Goal: Register for event/course

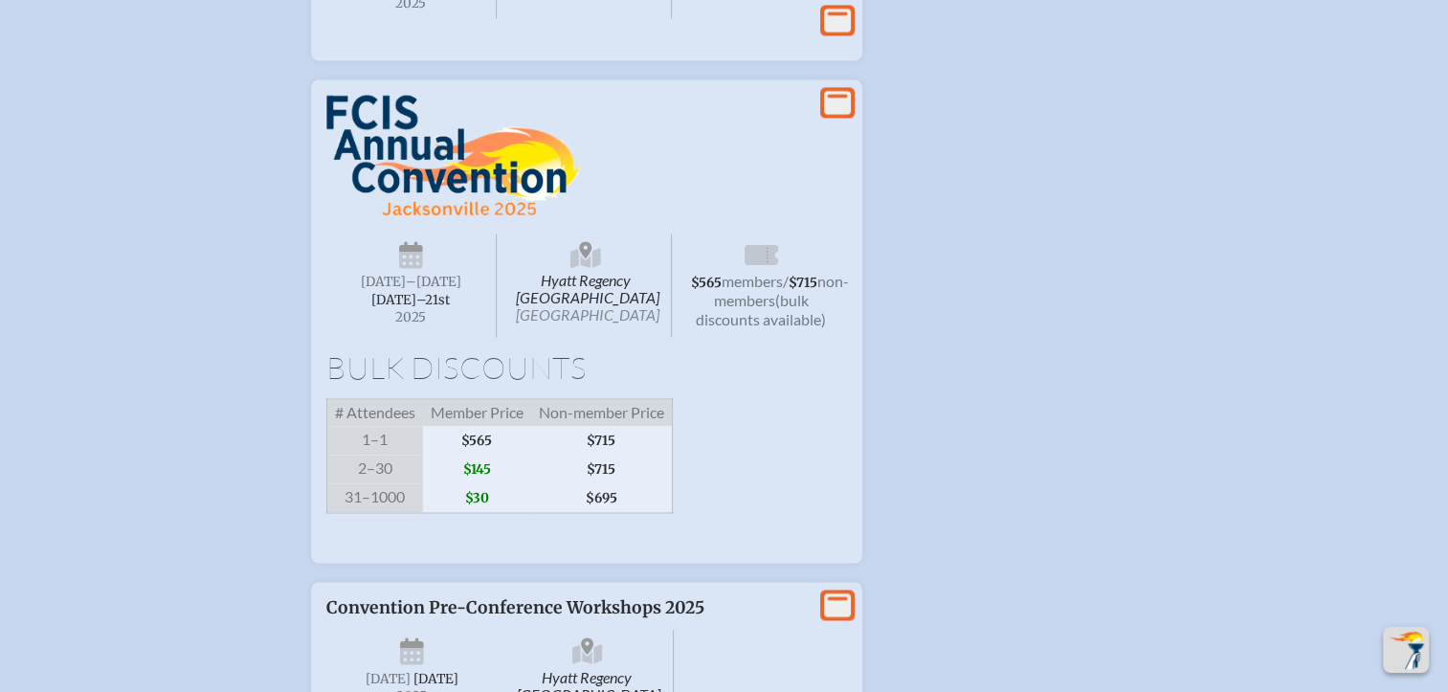
scroll to position [3002, 0]
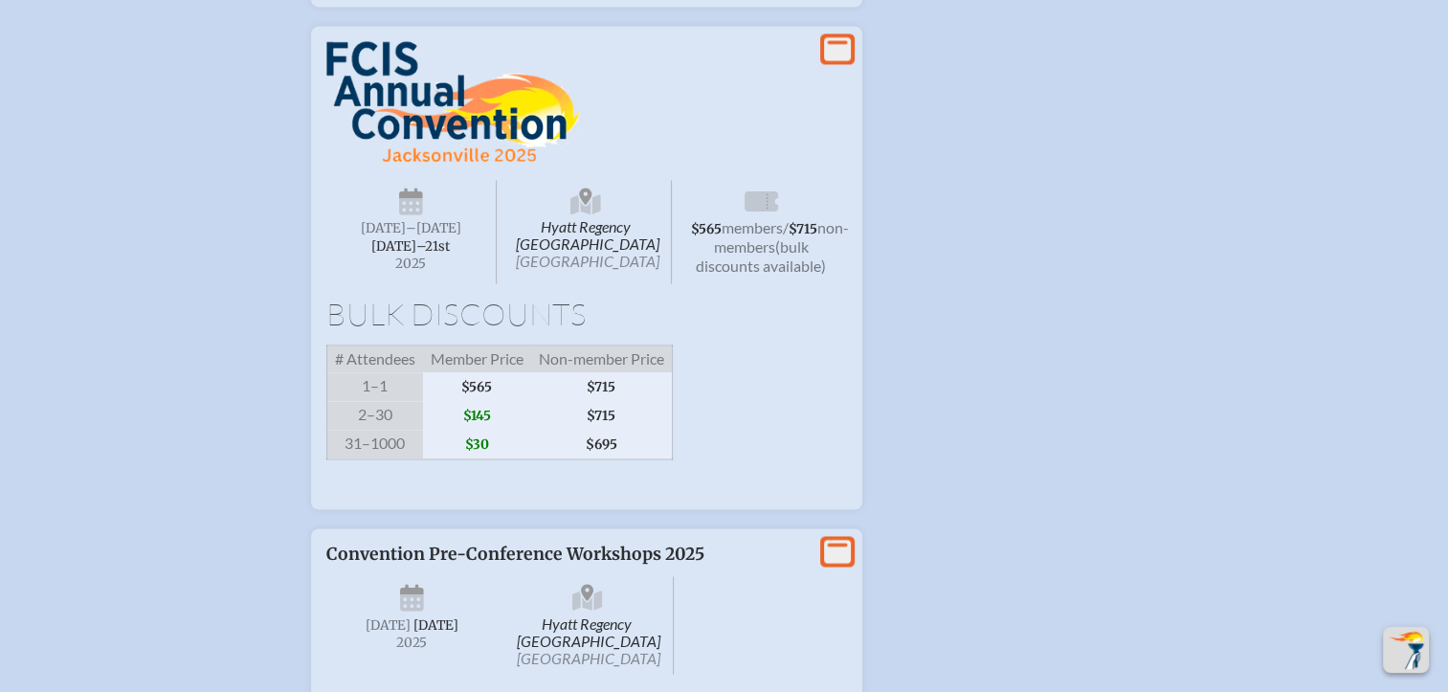
click at [407, 164] on img at bounding box center [453, 102] width 254 height 123
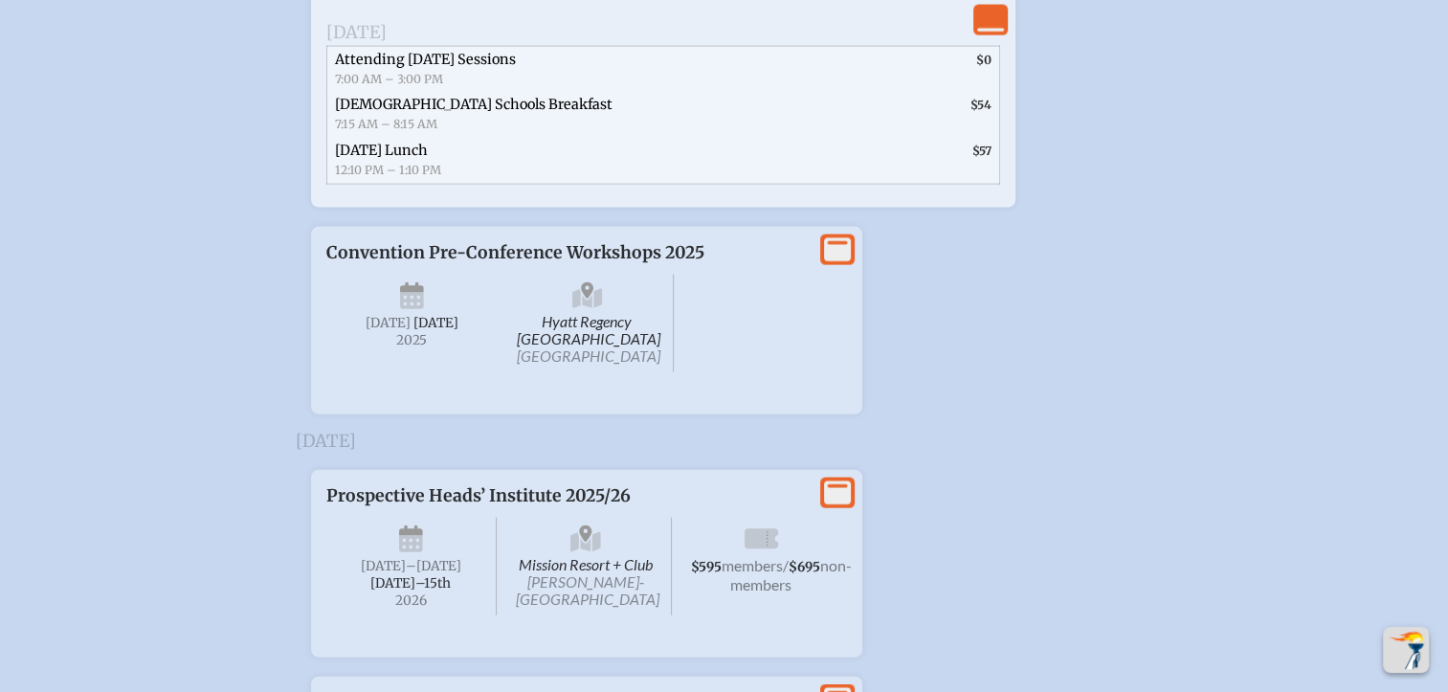
scroll to position [4375, 0]
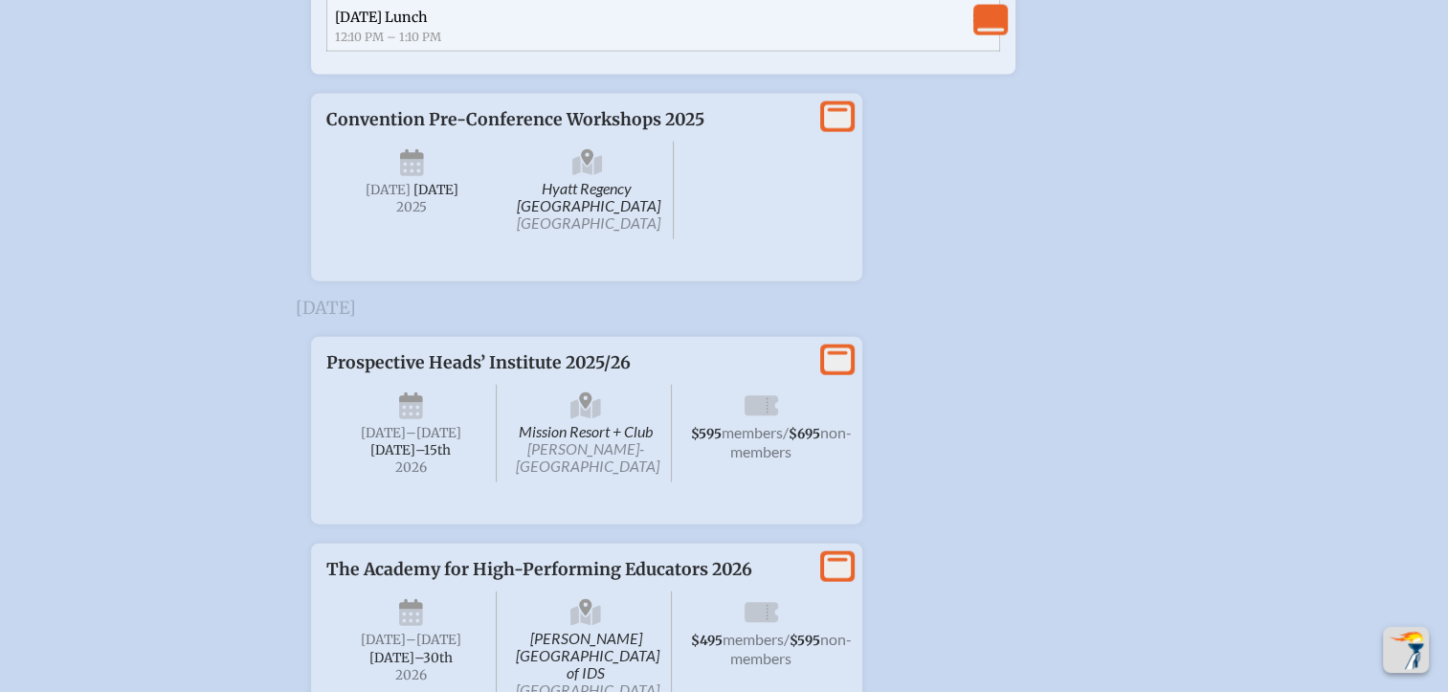
click at [595, 239] on span "Hyatt Regency [GEOGRAPHIC_DATA] [GEOGRAPHIC_DATA]" at bounding box center [588, 191] width 172 height 98
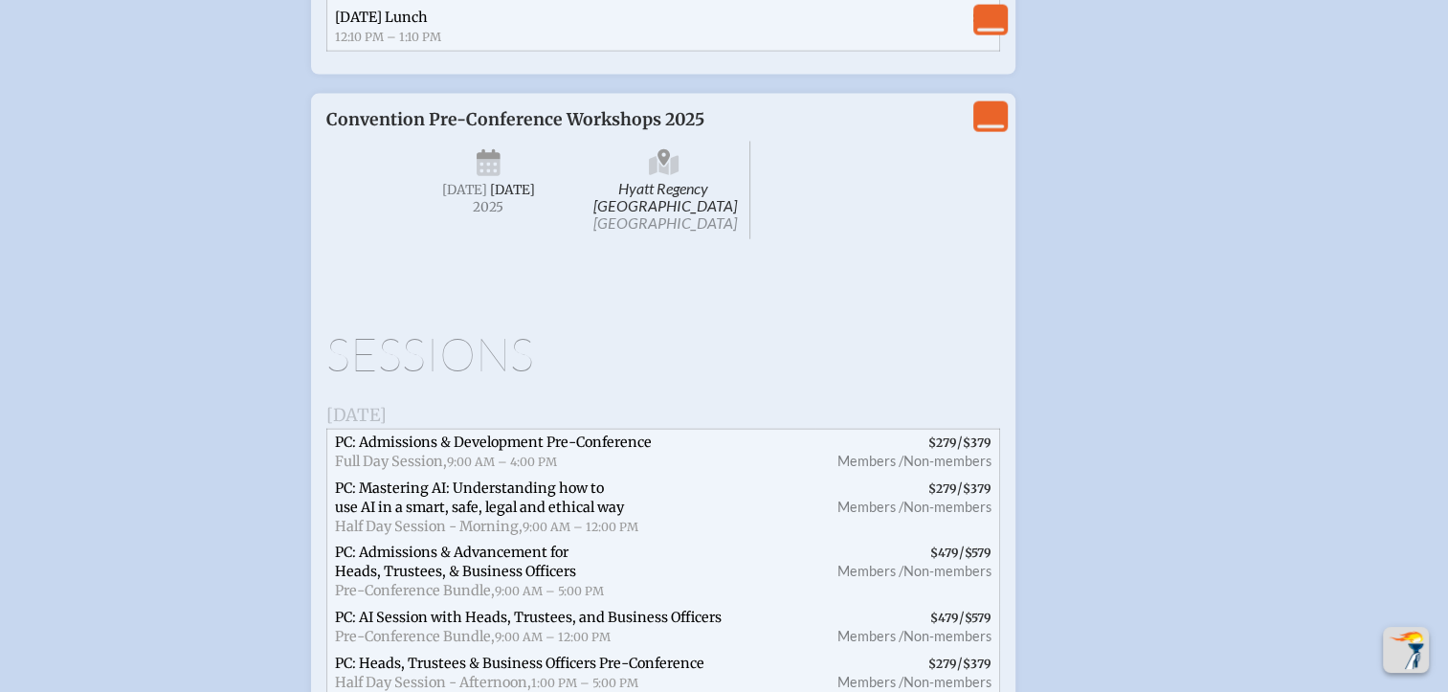
drag, startPoint x: 702, startPoint y: 324, endPoint x: 609, endPoint y: 281, distance: 102.3
click at [609, 239] on span "Hyatt Regency [GEOGRAPHIC_DATA] [GEOGRAPHIC_DATA]" at bounding box center [664, 191] width 172 height 98
drag, startPoint x: 609, startPoint y: 281, endPoint x: 639, endPoint y: 294, distance: 33.1
copy span "Hyatt Regency [GEOGRAPHIC_DATA]"
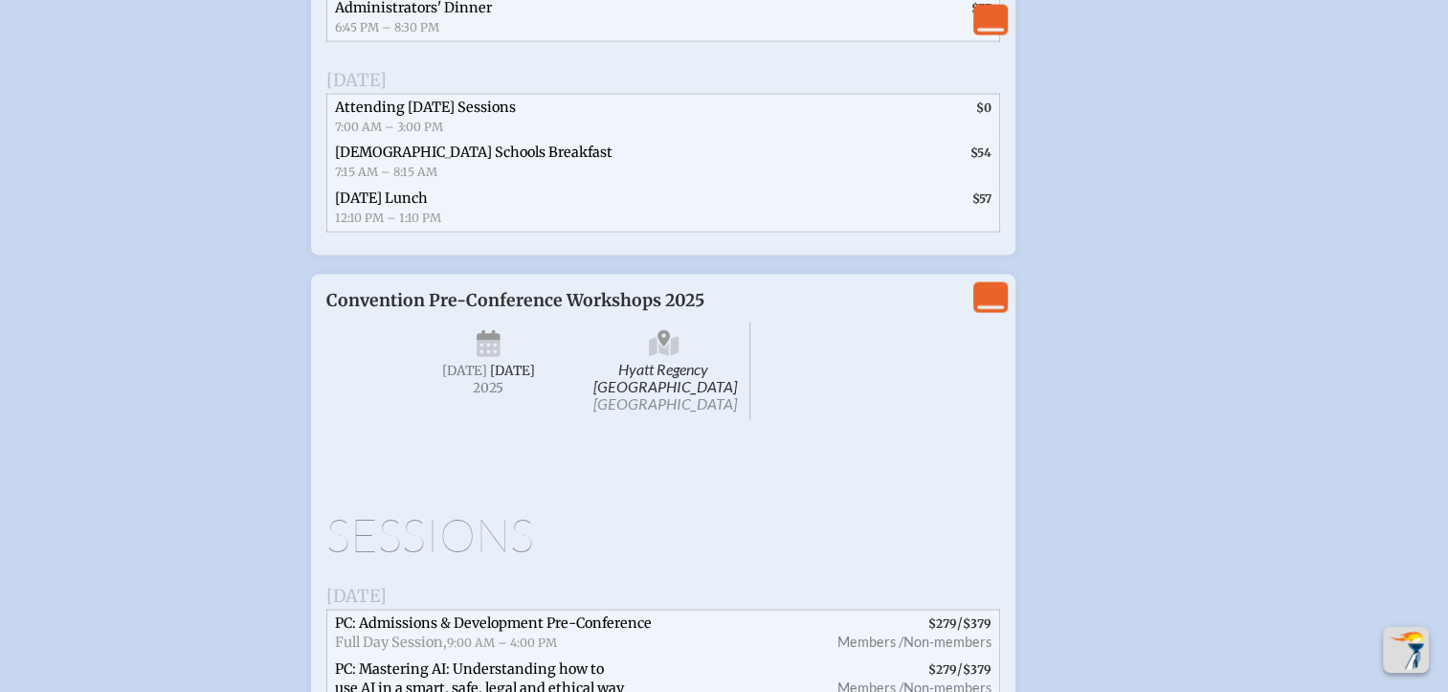
scroll to position [3961, 0]
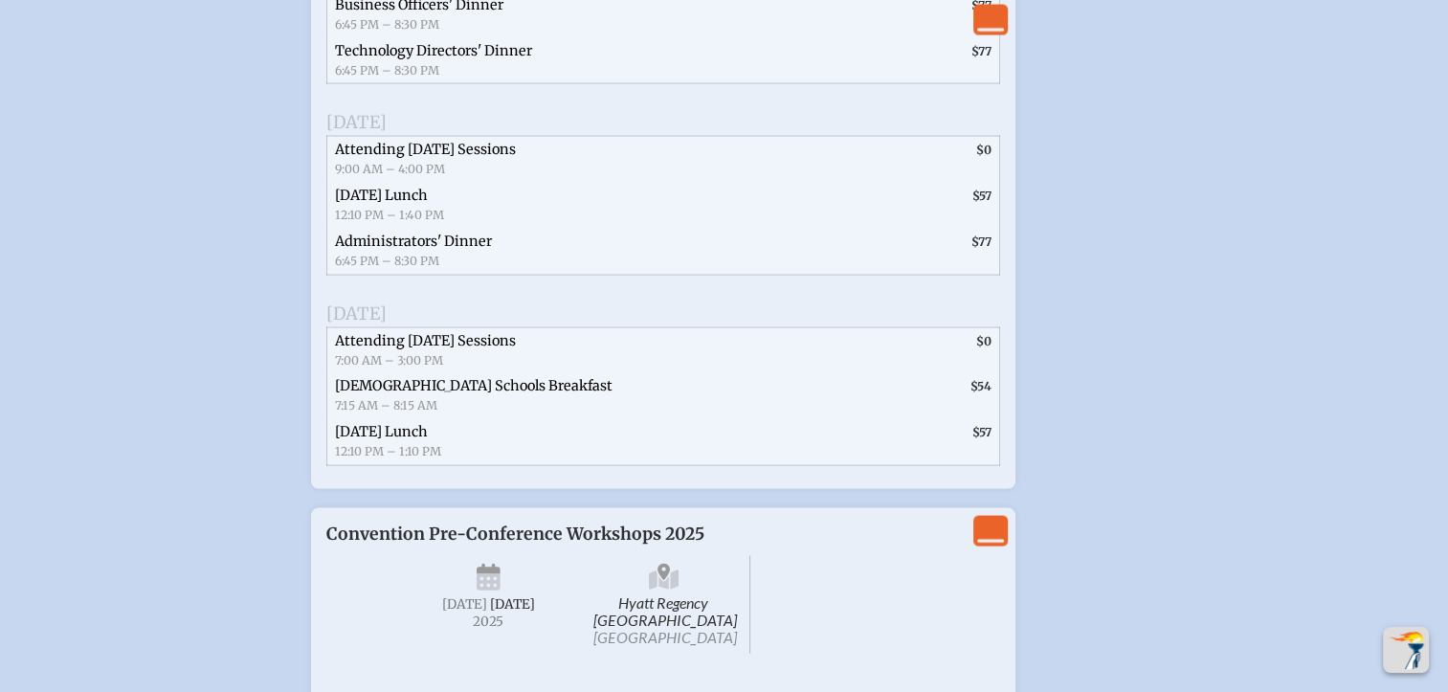
click at [987, 545] on icon "View Less" at bounding box center [990, 531] width 27 height 27
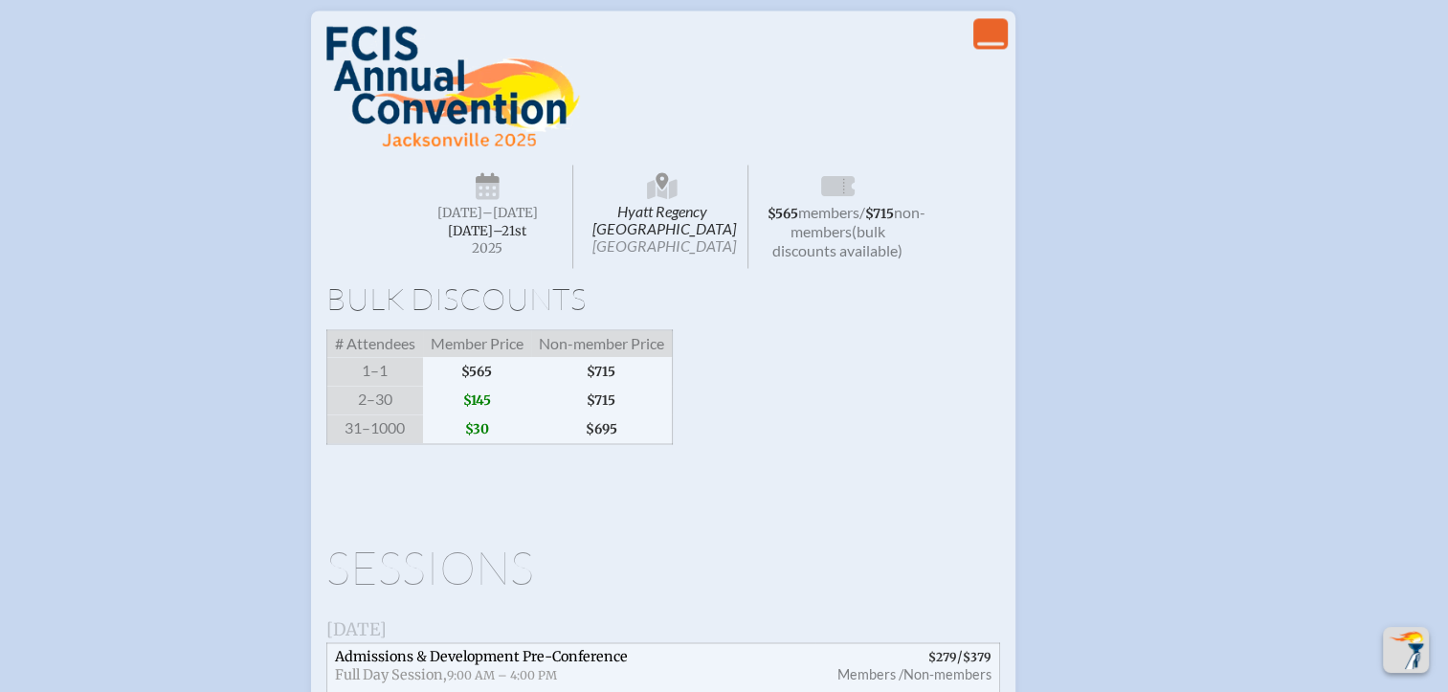
scroll to position [3097, 0]
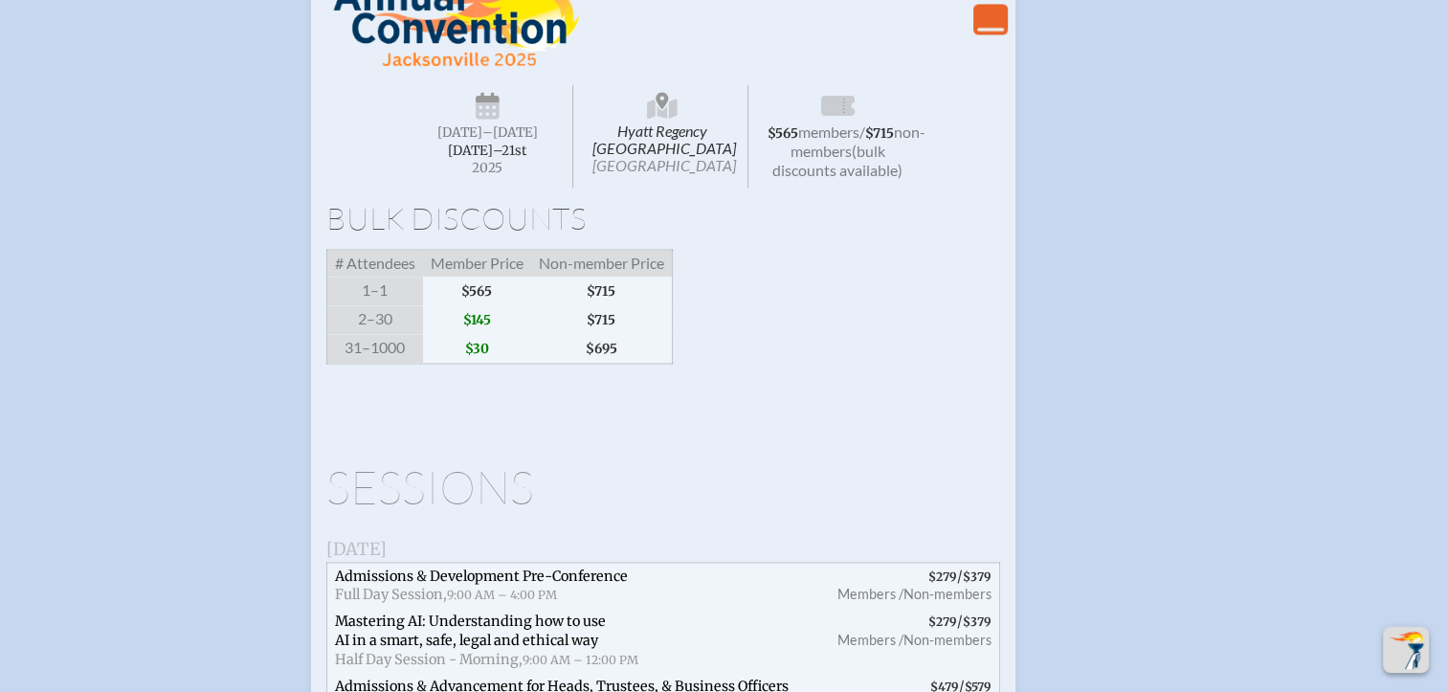
drag, startPoint x: 1452, startPoint y: 396, endPoint x: 858, endPoint y: 336, distance: 597.4
click at [858, 336] on div "Hyatt Regency [GEOGRAPHIC_DATA] [DATE] –[DATE]–⁠21st , 2025 $565 members / $715…" at bounding box center [663, 171] width 674 height 453
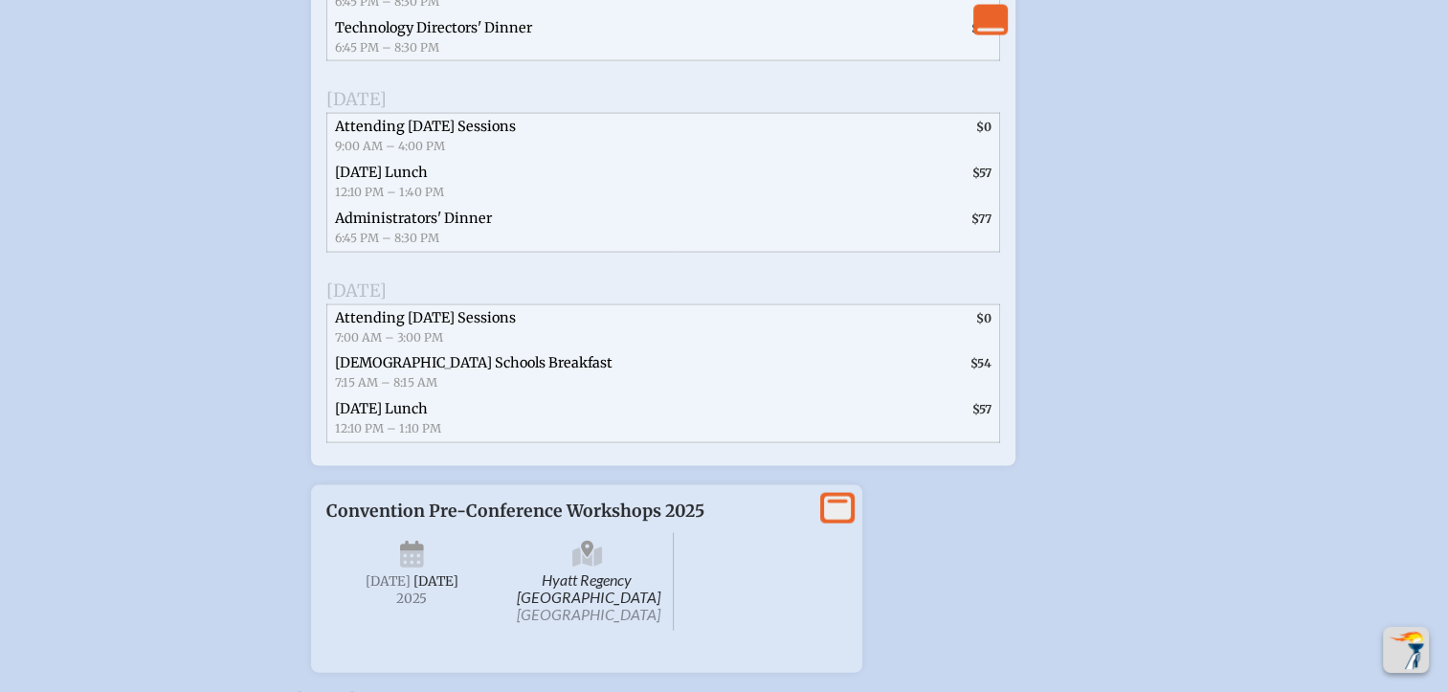
scroll to position [3822, 0]
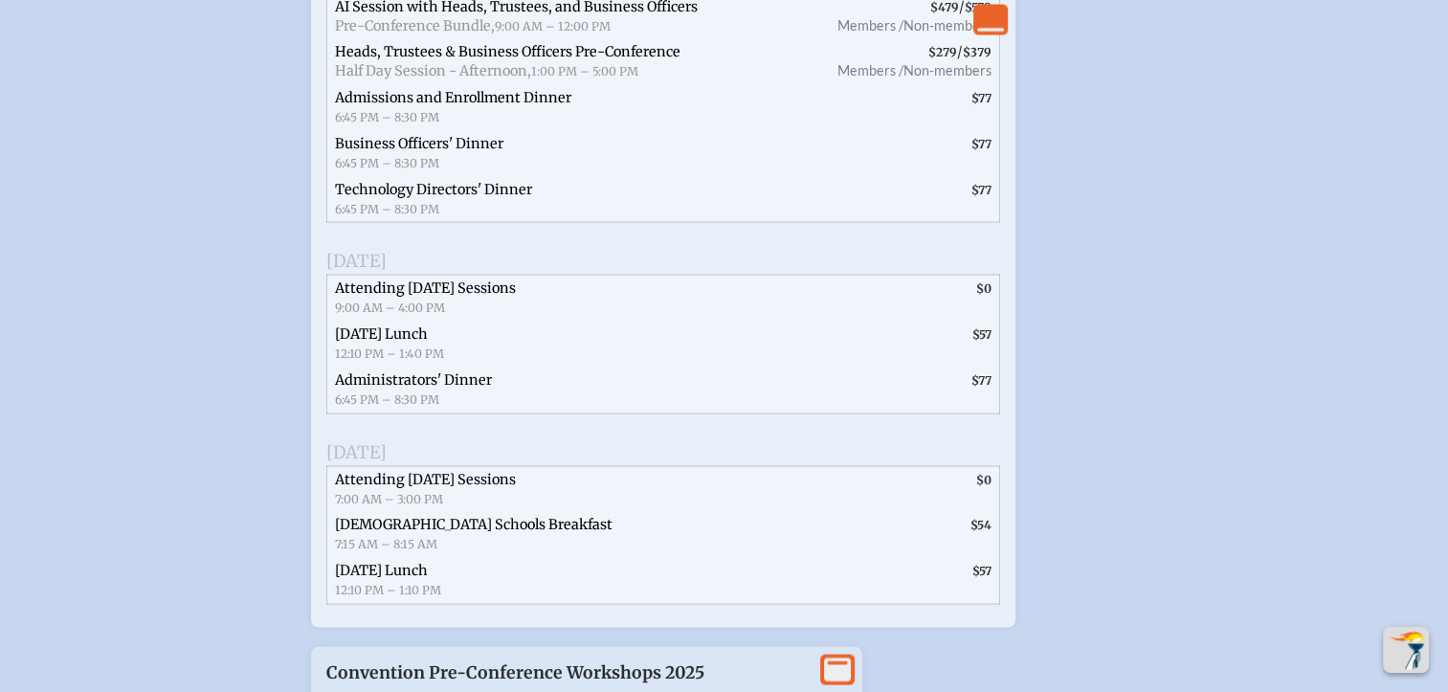
drag, startPoint x: 1458, startPoint y: 368, endPoint x: 1322, endPoint y: 549, distance: 226.3
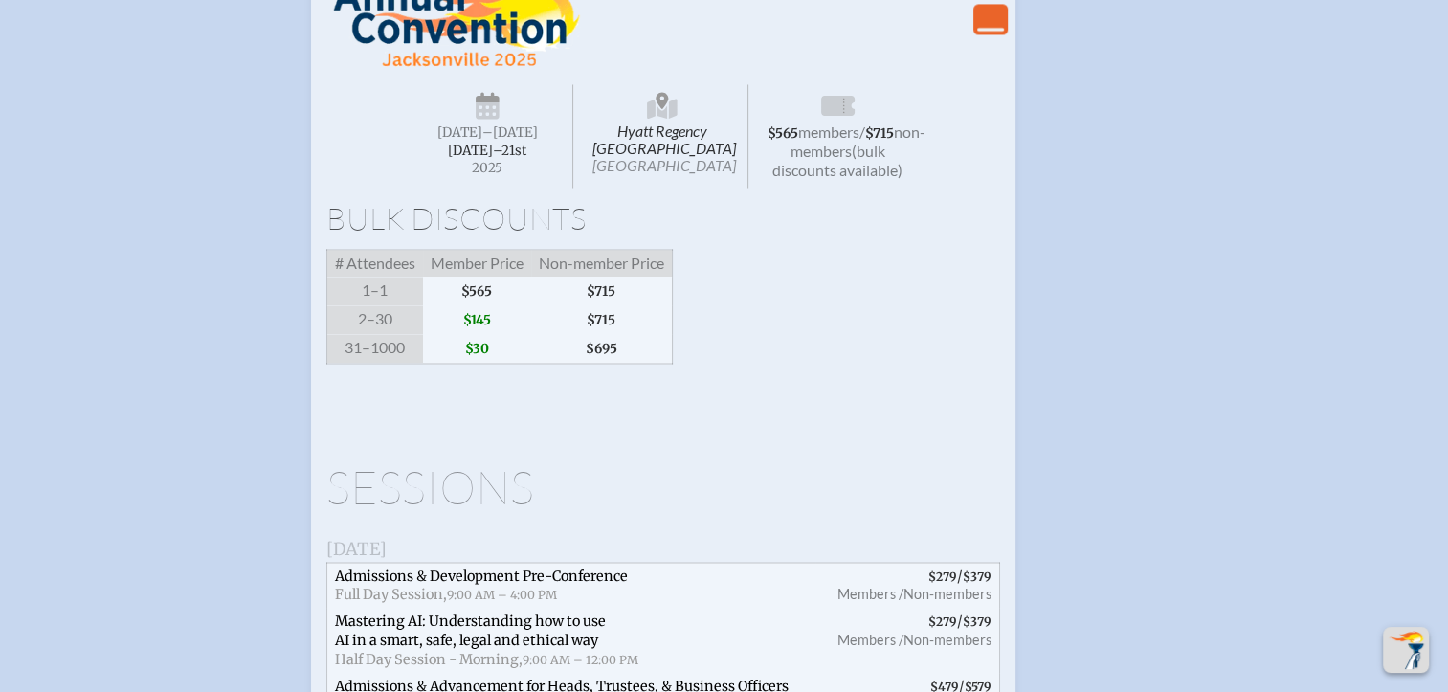
drag, startPoint x: 1322, startPoint y: 549, endPoint x: 1304, endPoint y: 346, distance: 204.7
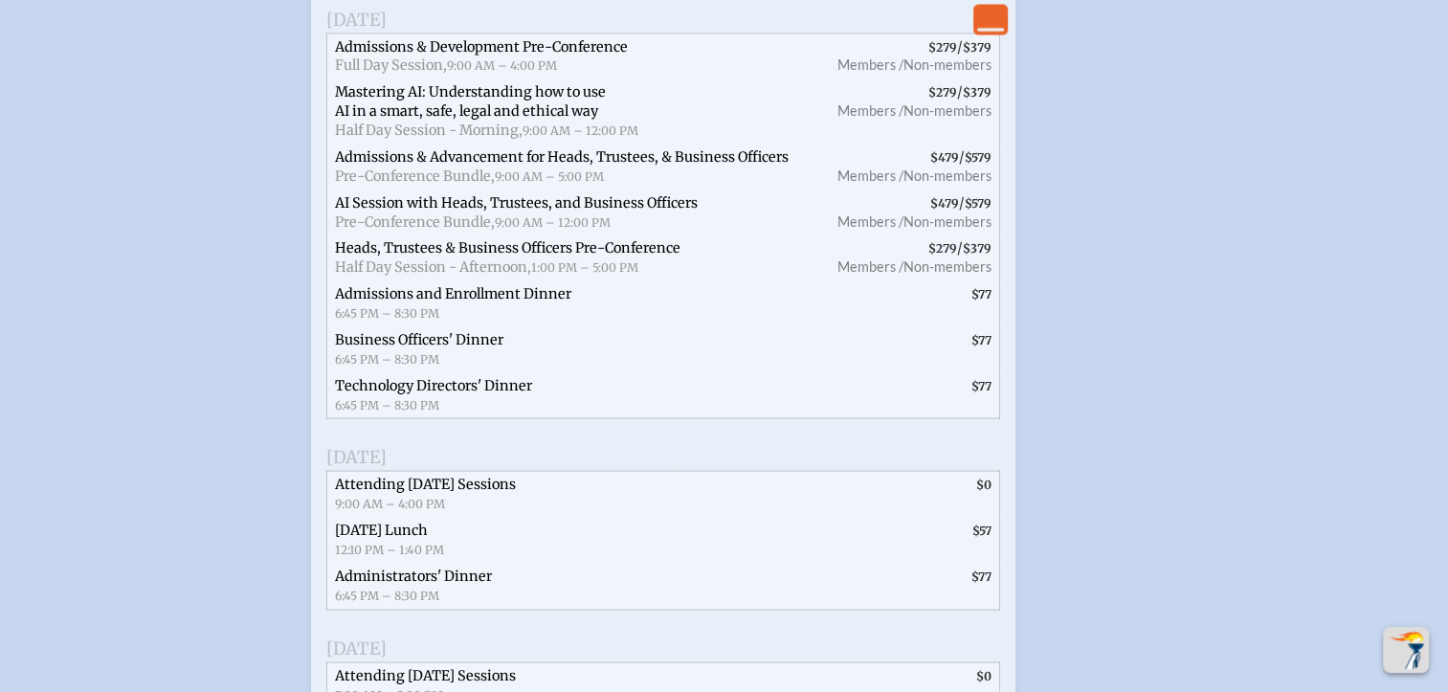
scroll to position [3607, 0]
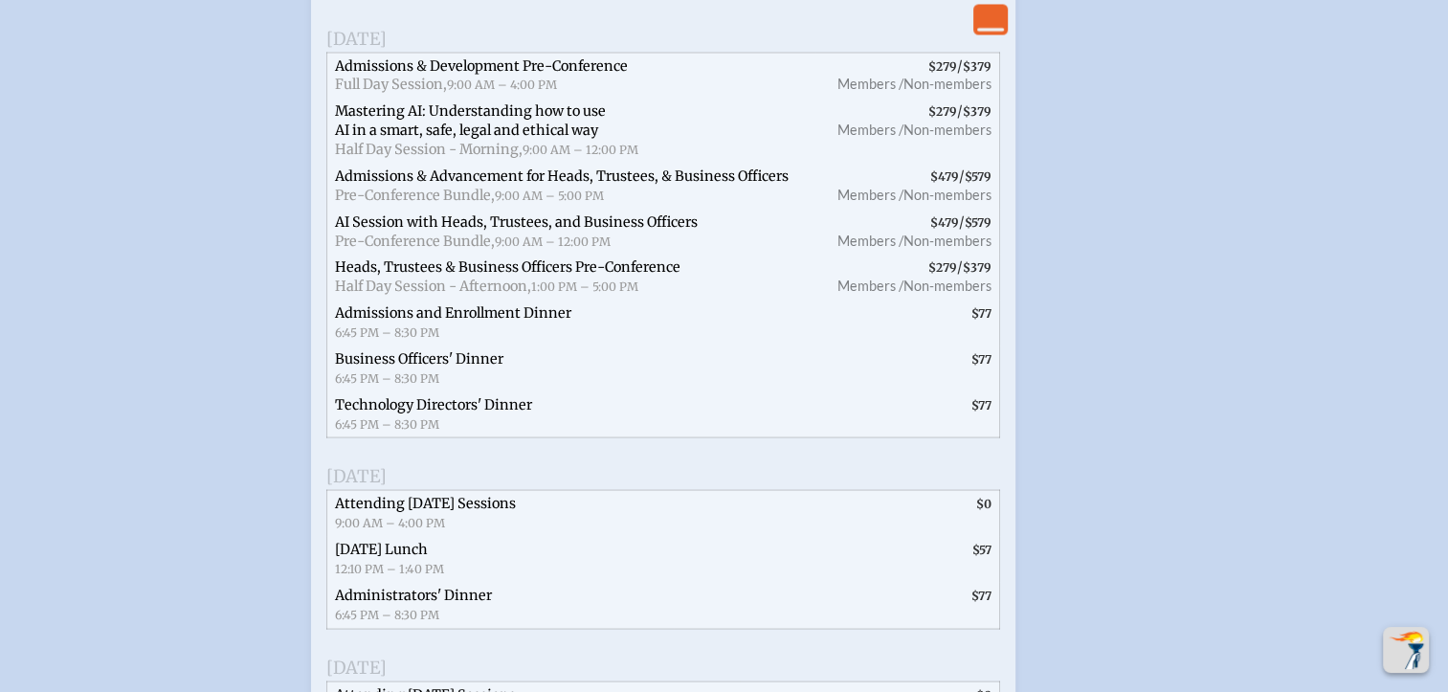
drag, startPoint x: 145, startPoint y: 324, endPoint x: 155, endPoint y: 306, distance: 20.6
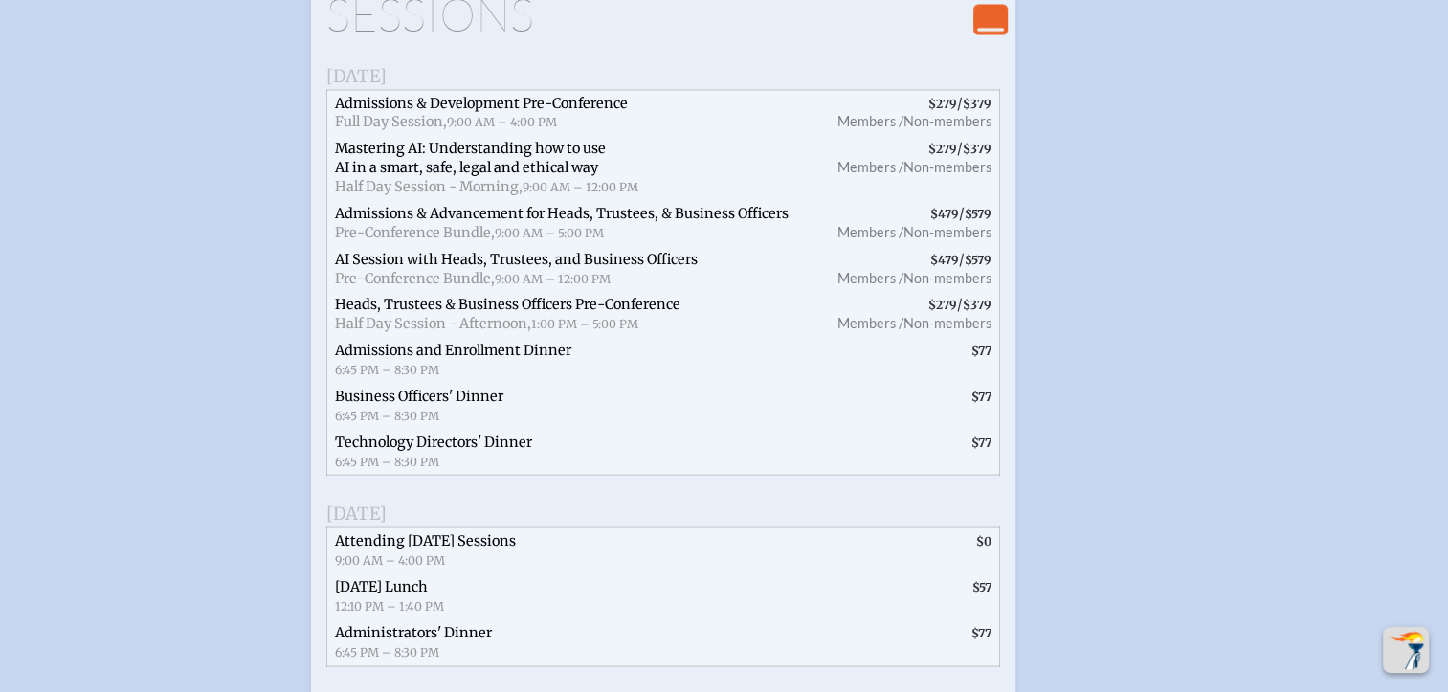
scroll to position [3583, 14]
